Goal: Find specific page/section: Find specific page/section

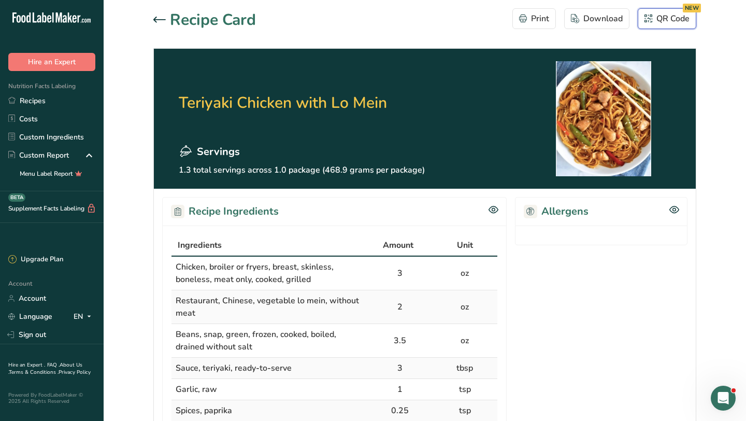
click at [679, 16] on div "QR Code NEW" at bounding box center [667, 18] width 45 height 12
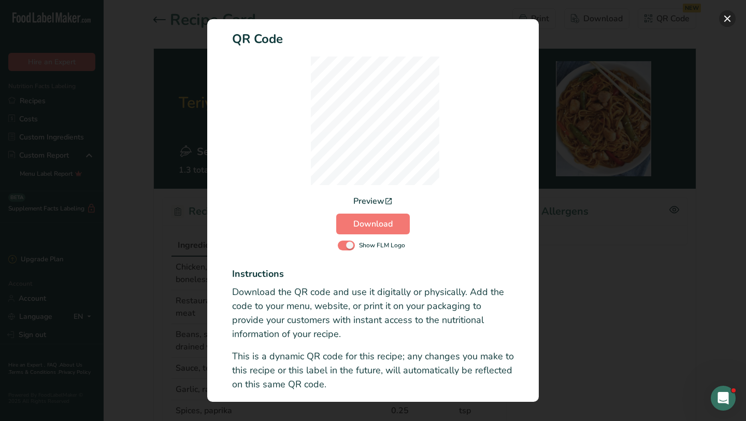
click at [728, 21] on button "Activity Log Modal" at bounding box center [727, 18] width 17 height 17
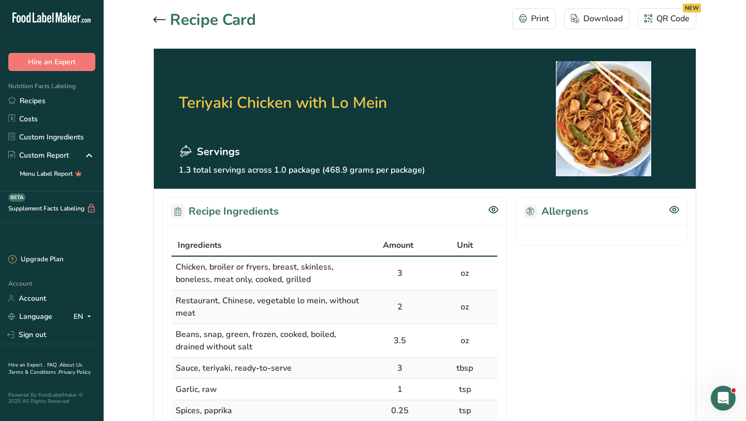
click at [723, 389] on div "Open Intercom Messenger" at bounding box center [723, 398] width 34 height 34
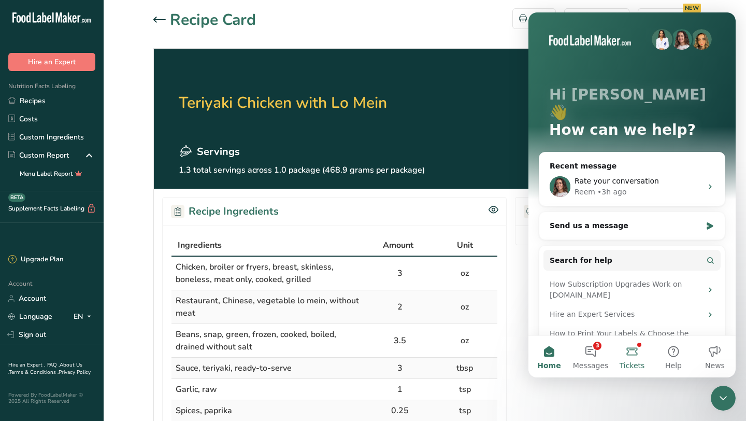
click at [638, 355] on button "Tickets" at bounding box center [632, 356] width 41 height 41
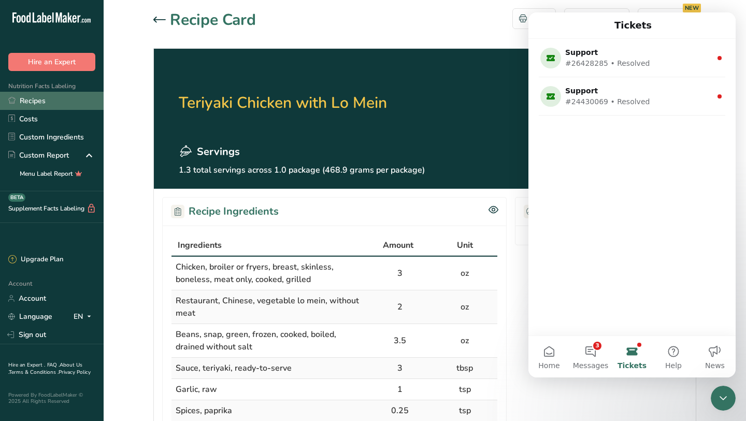
click at [38, 99] on link "Recipes" at bounding box center [52, 101] width 104 height 18
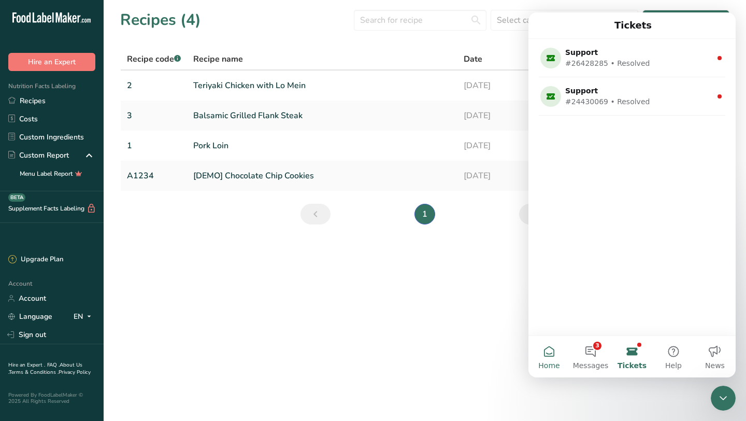
click at [546, 351] on button "Home" at bounding box center [549, 356] width 41 height 41
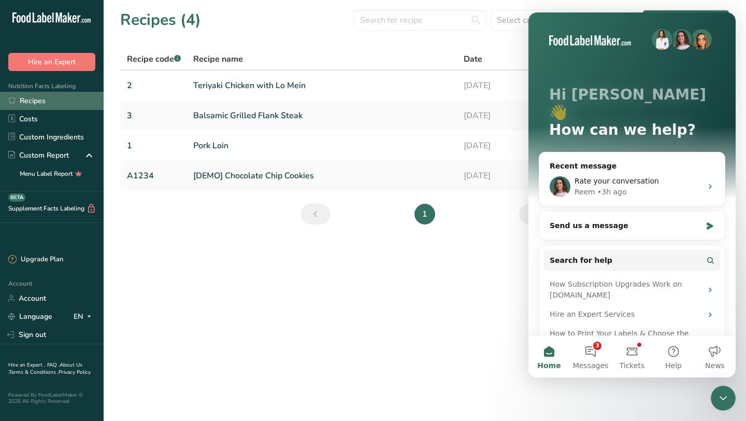
click at [51, 103] on link "Recipes" at bounding box center [52, 101] width 104 height 18
click at [684, 400] on main "Recipes (4) Select category All Baked Goods [GEOGRAPHIC_DATA] Confectionery Coo…" at bounding box center [373, 210] width 746 height 421
click at [167, 60] on span "Recipe code .a-a{fill:#347362;}.b-a{fill:#fff;}" at bounding box center [154, 58] width 54 height 11
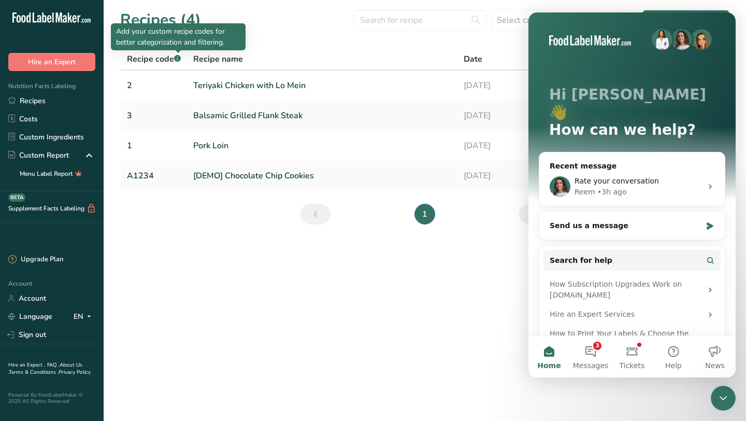
click at [177, 60] on rect at bounding box center [177, 58] width 7 height 7
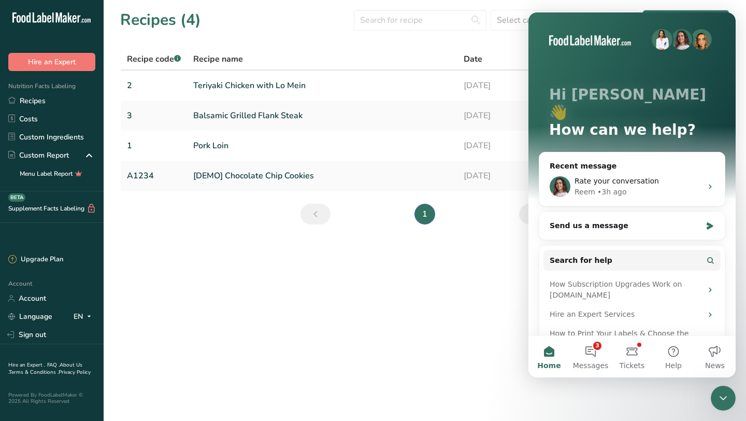
click at [177, 61] on rect at bounding box center [177, 58] width 7 height 7
click at [491, 351] on main "Recipes (4) Select category All Baked Goods [GEOGRAPHIC_DATA] Confectionery Coo…" at bounding box center [373, 210] width 746 height 421
click at [726, 398] on icon "Close Intercom Messenger" at bounding box center [723, 398] width 12 height 12
